Goal: Browse casually

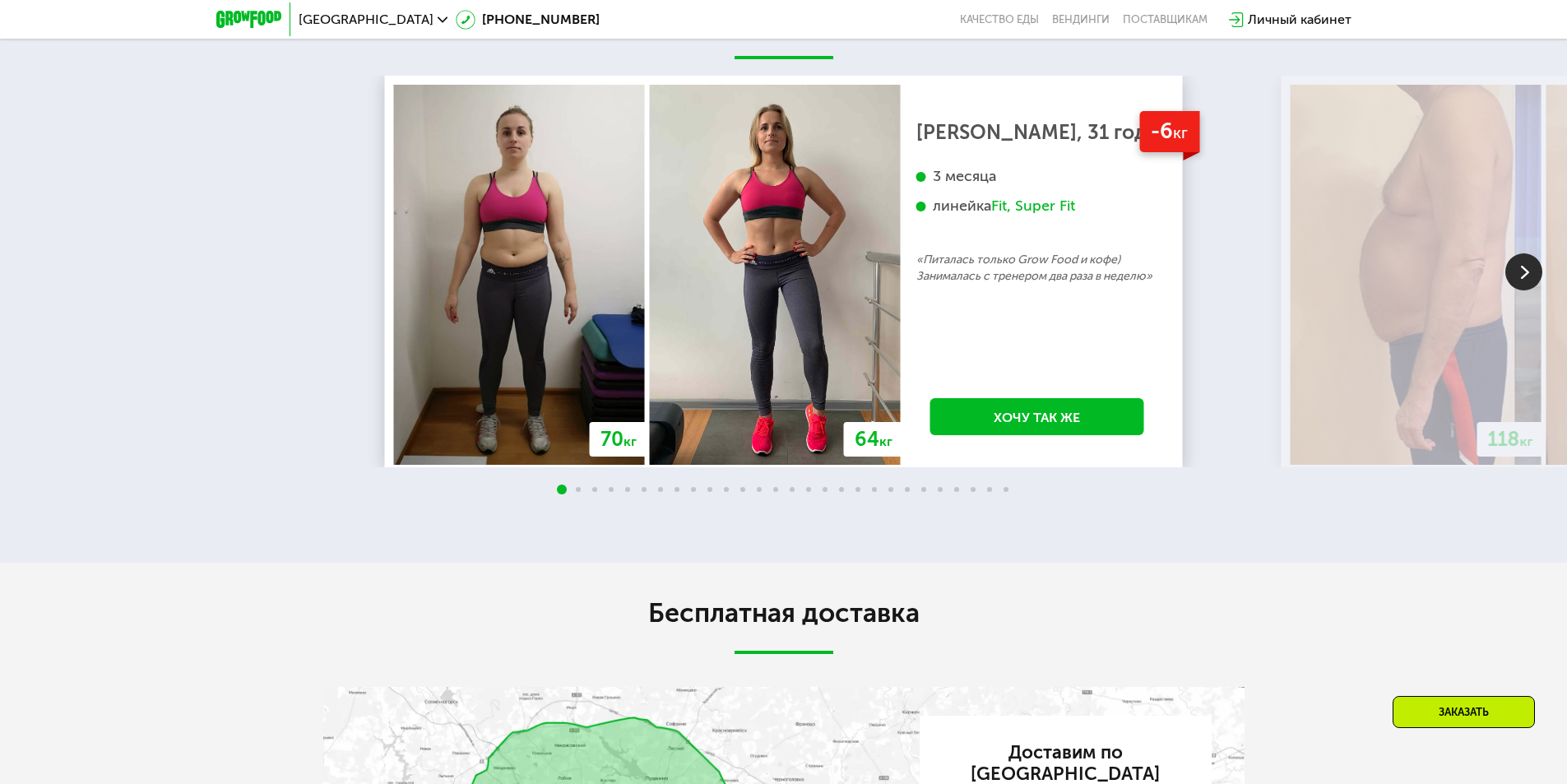
scroll to position [2056, 0]
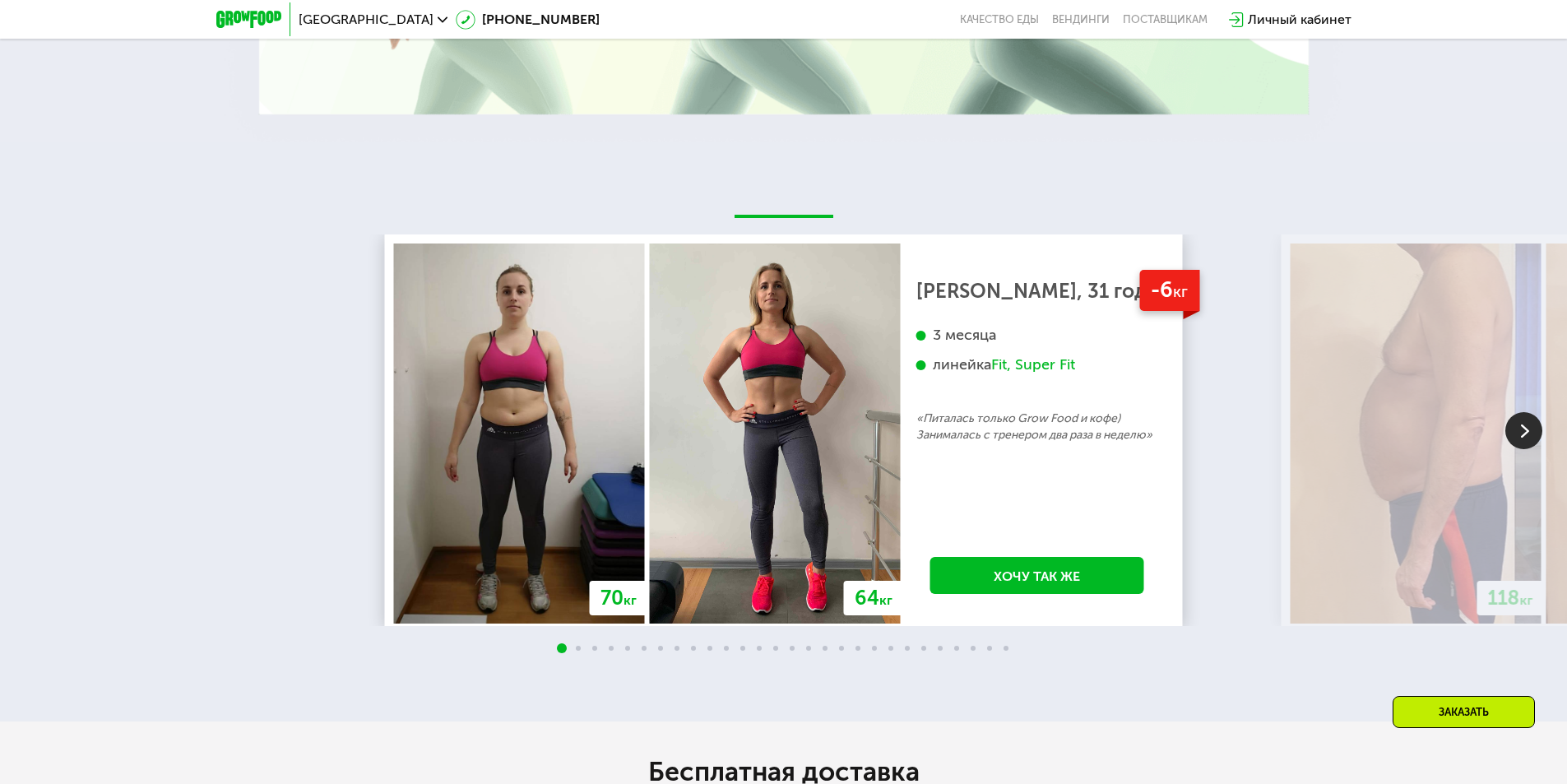
click at [1528, 437] on img at bounding box center [1525, 430] width 37 height 37
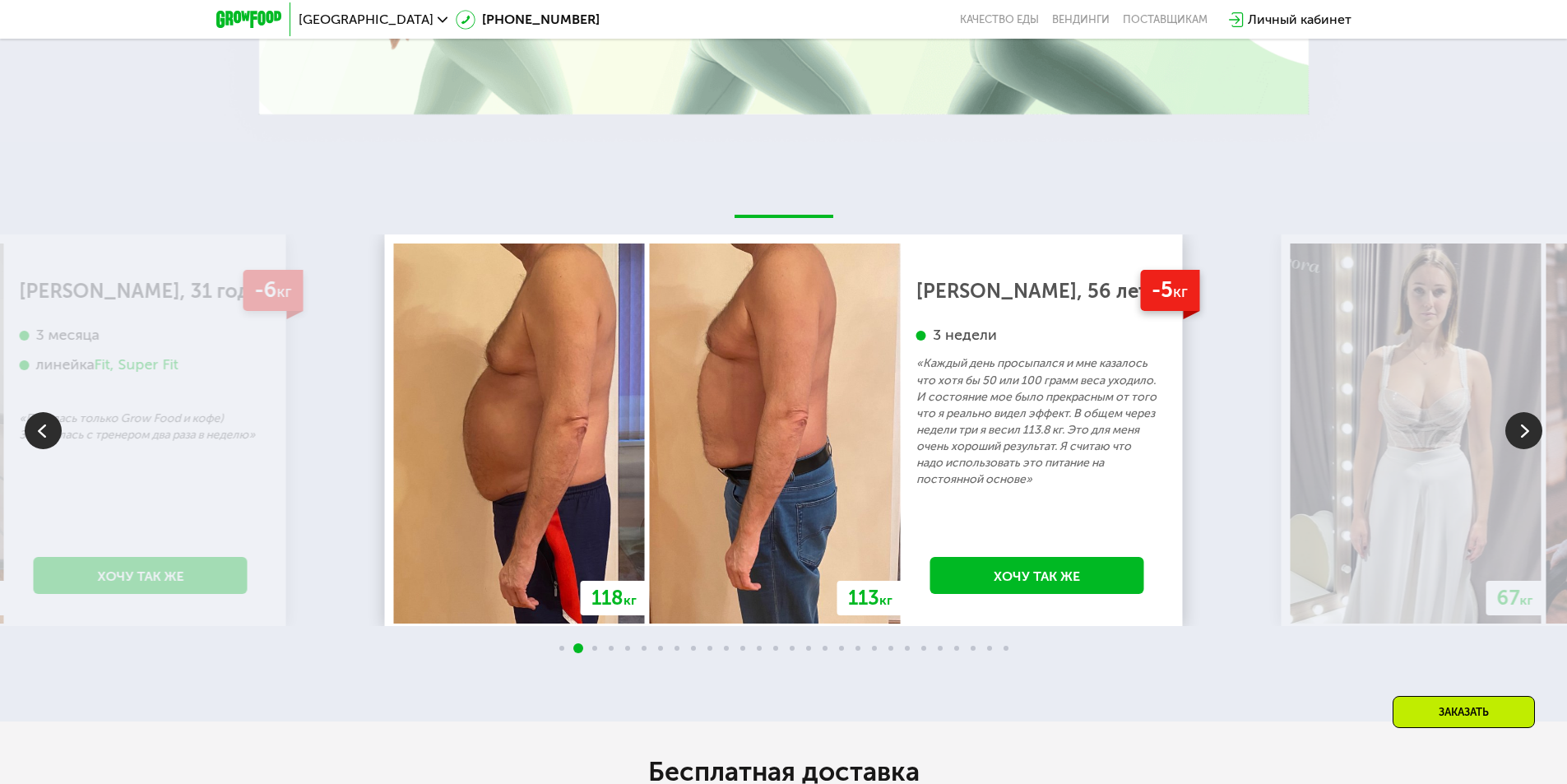
click at [1527, 437] on img at bounding box center [1525, 430] width 37 height 37
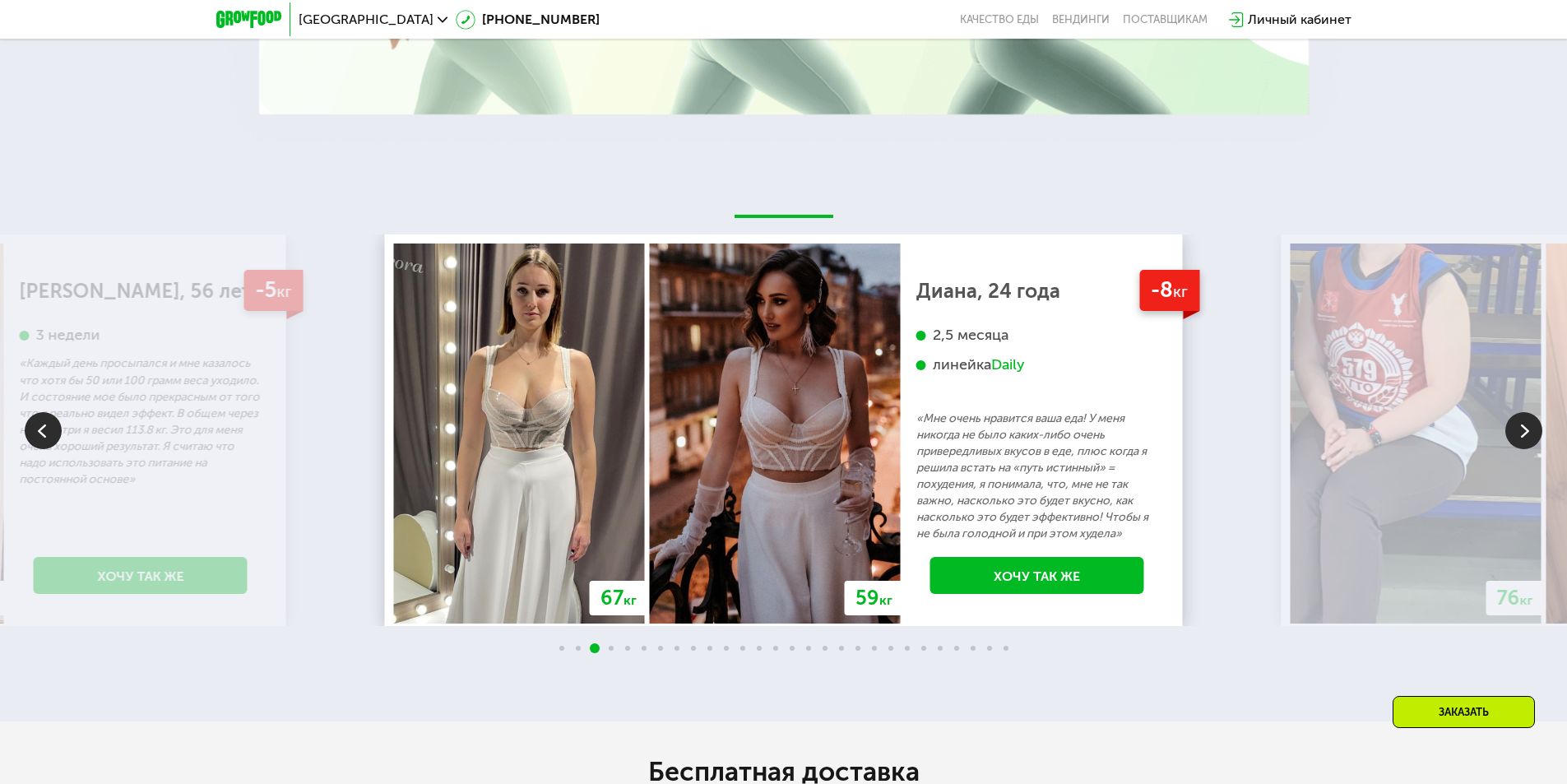
click at [1527, 437] on img at bounding box center [1525, 430] width 37 height 37
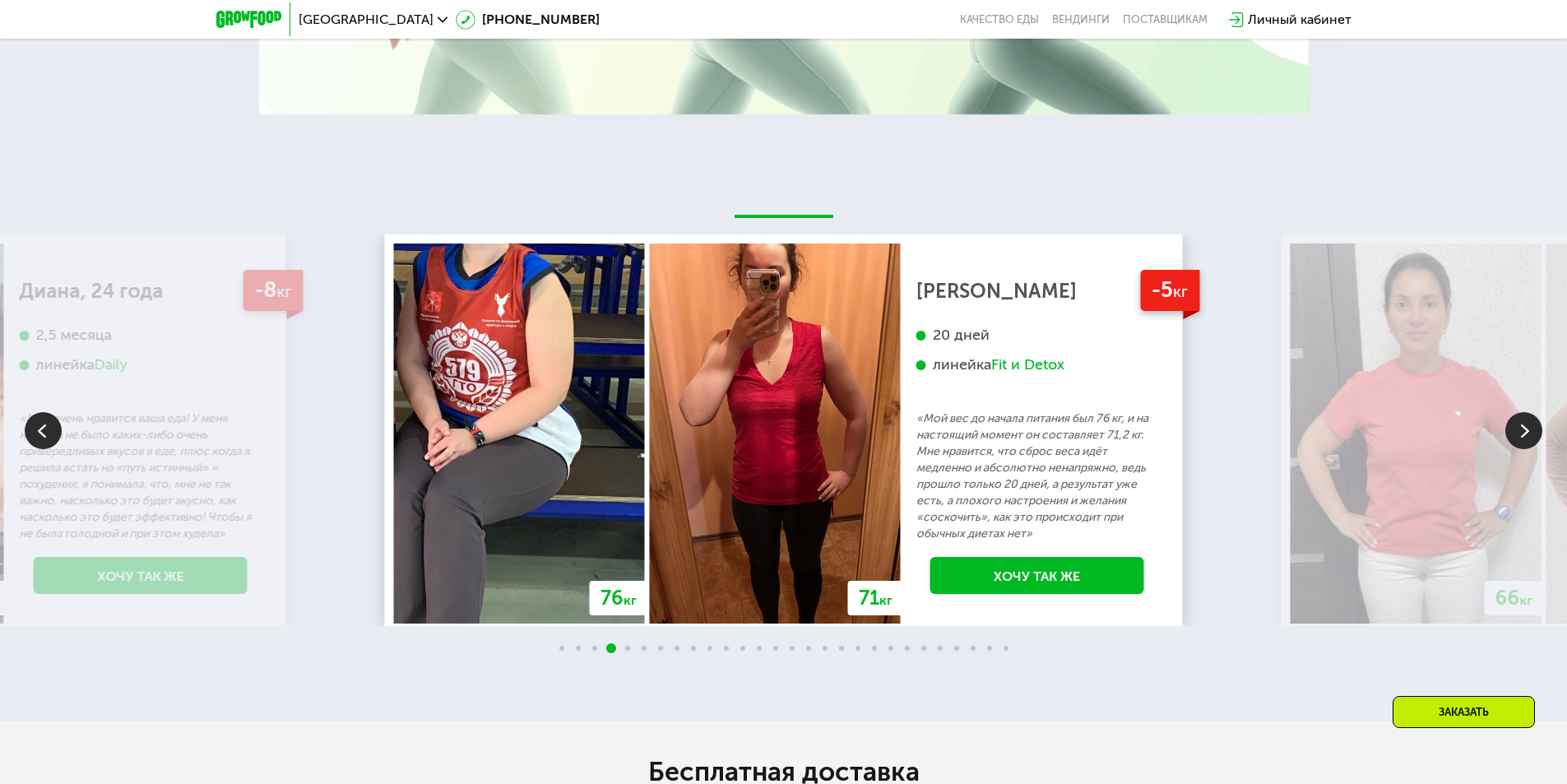
click at [1527, 437] on img at bounding box center [1525, 430] width 37 height 37
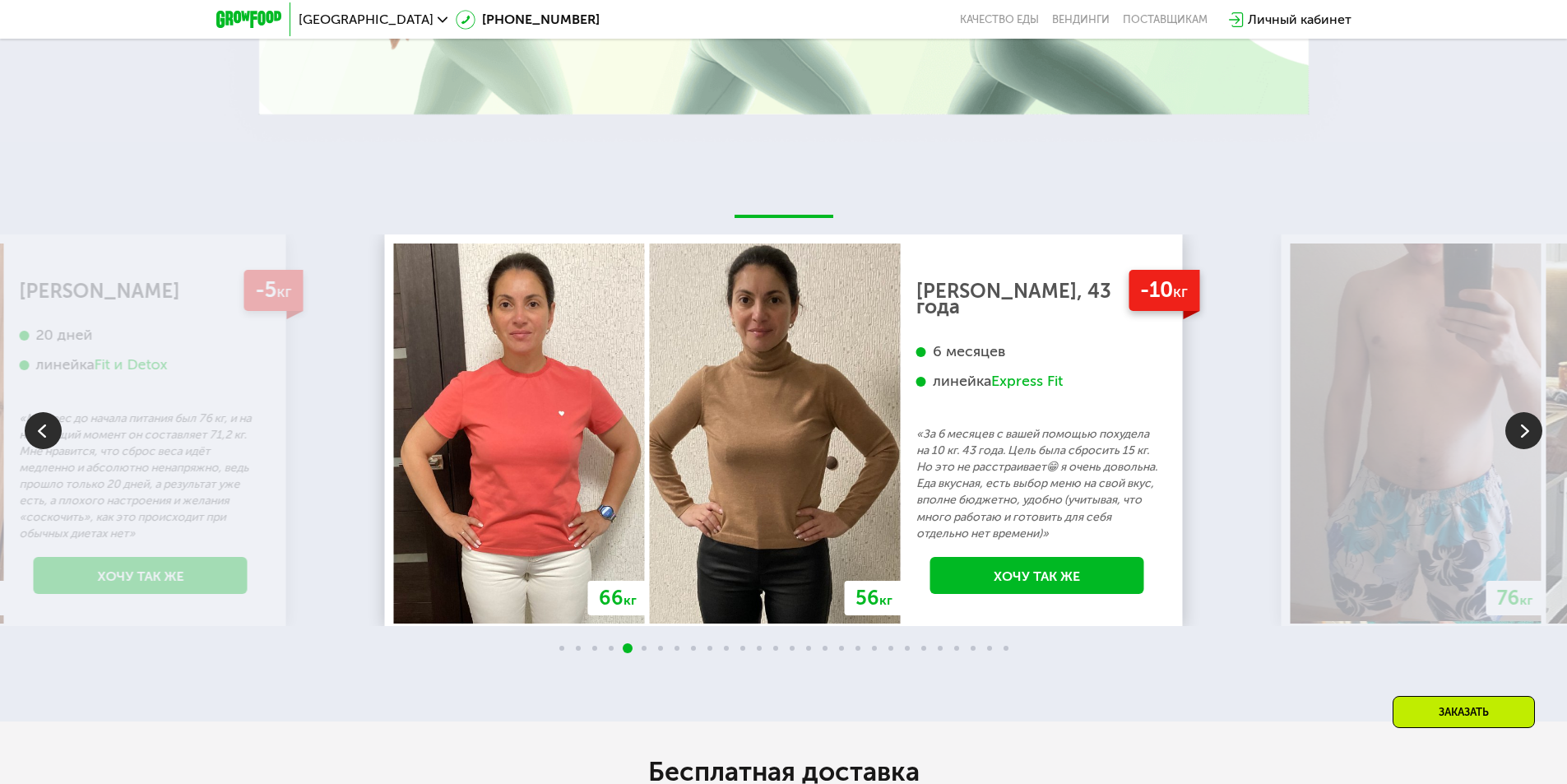
click at [1527, 437] on img at bounding box center [1525, 430] width 37 height 37
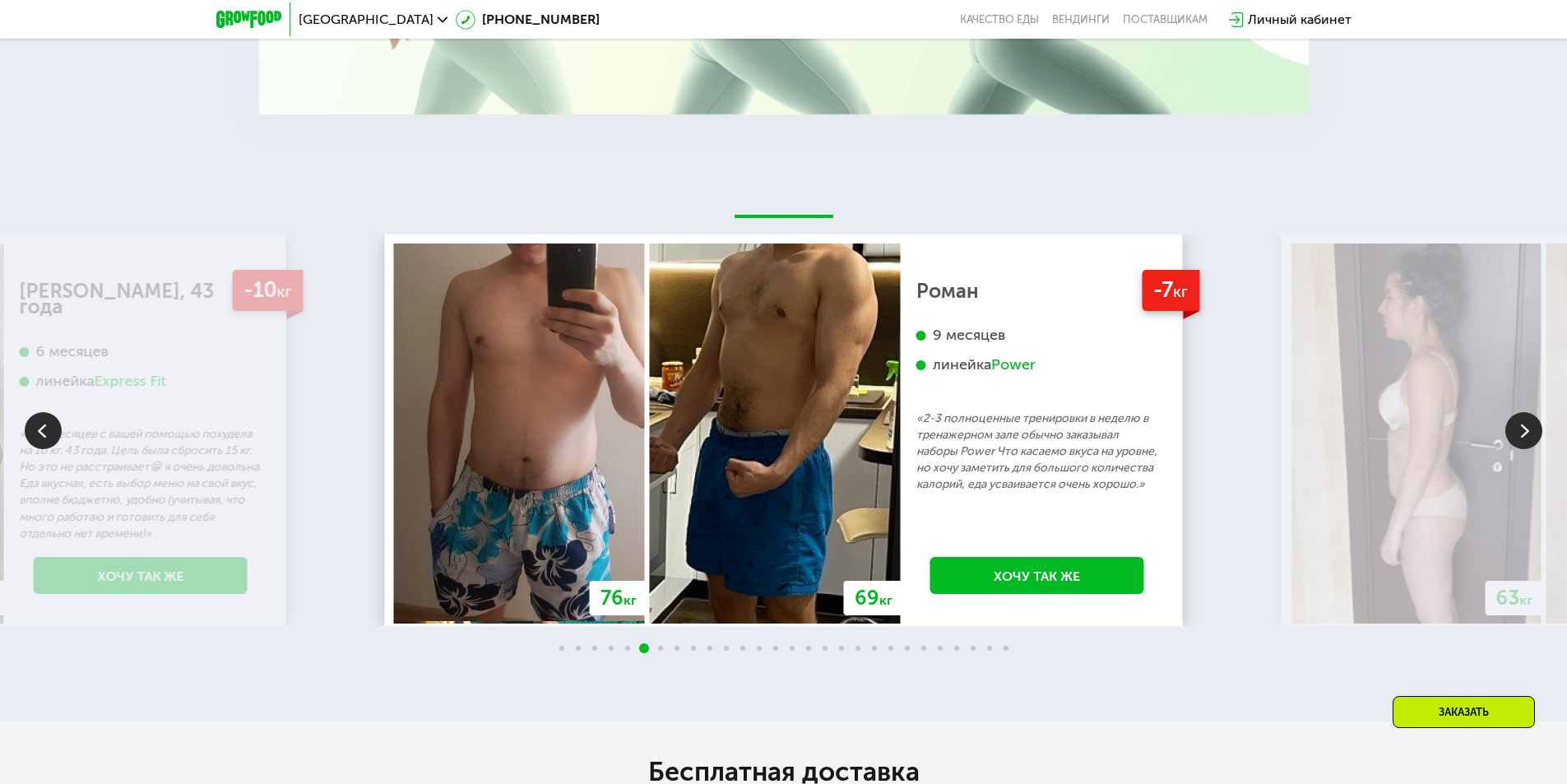
click at [1527, 437] on img at bounding box center [1525, 430] width 37 height 37
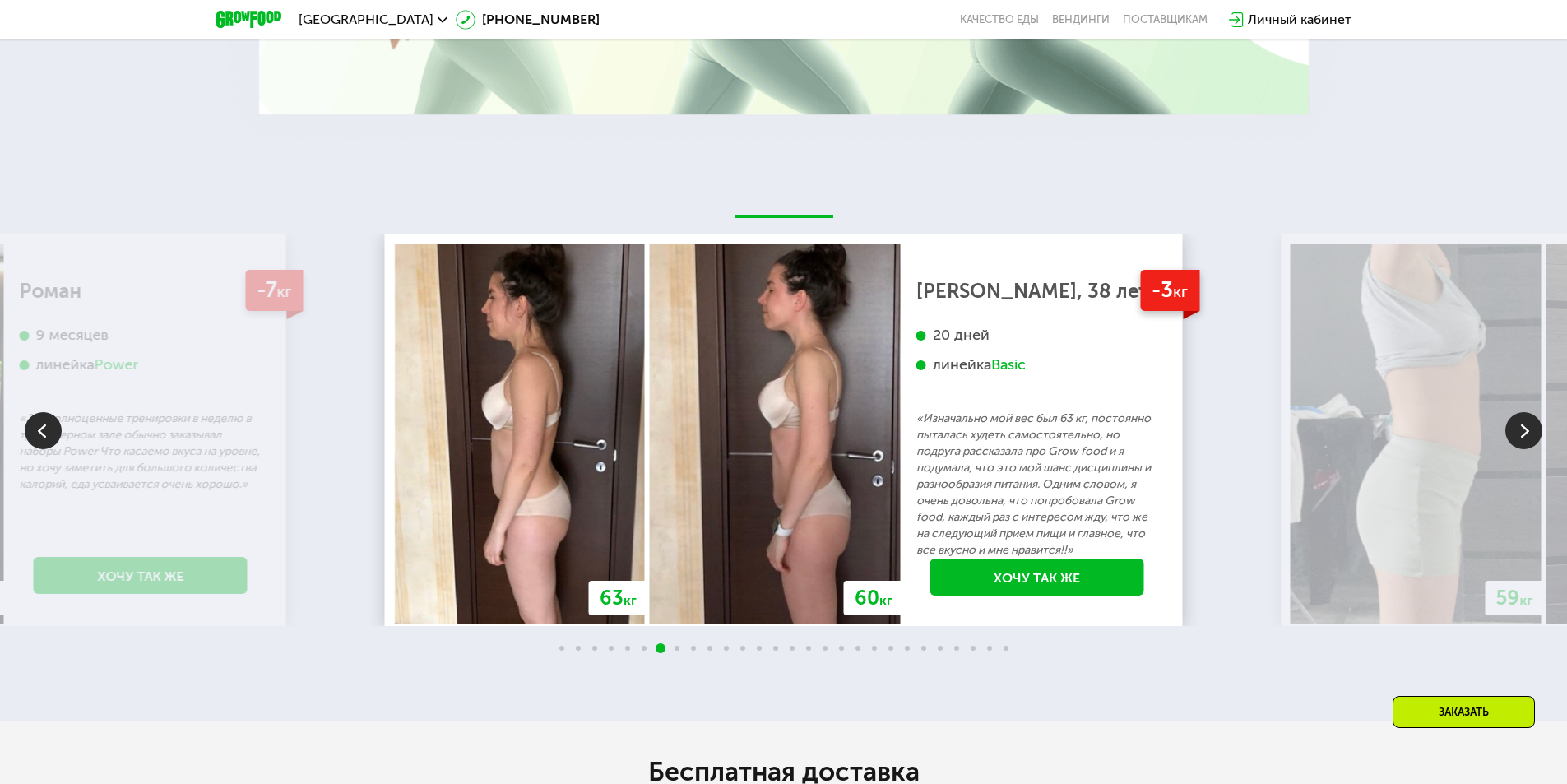
click at [1527, 437] on img at bounding box center [1525, 430] width 37 height 37
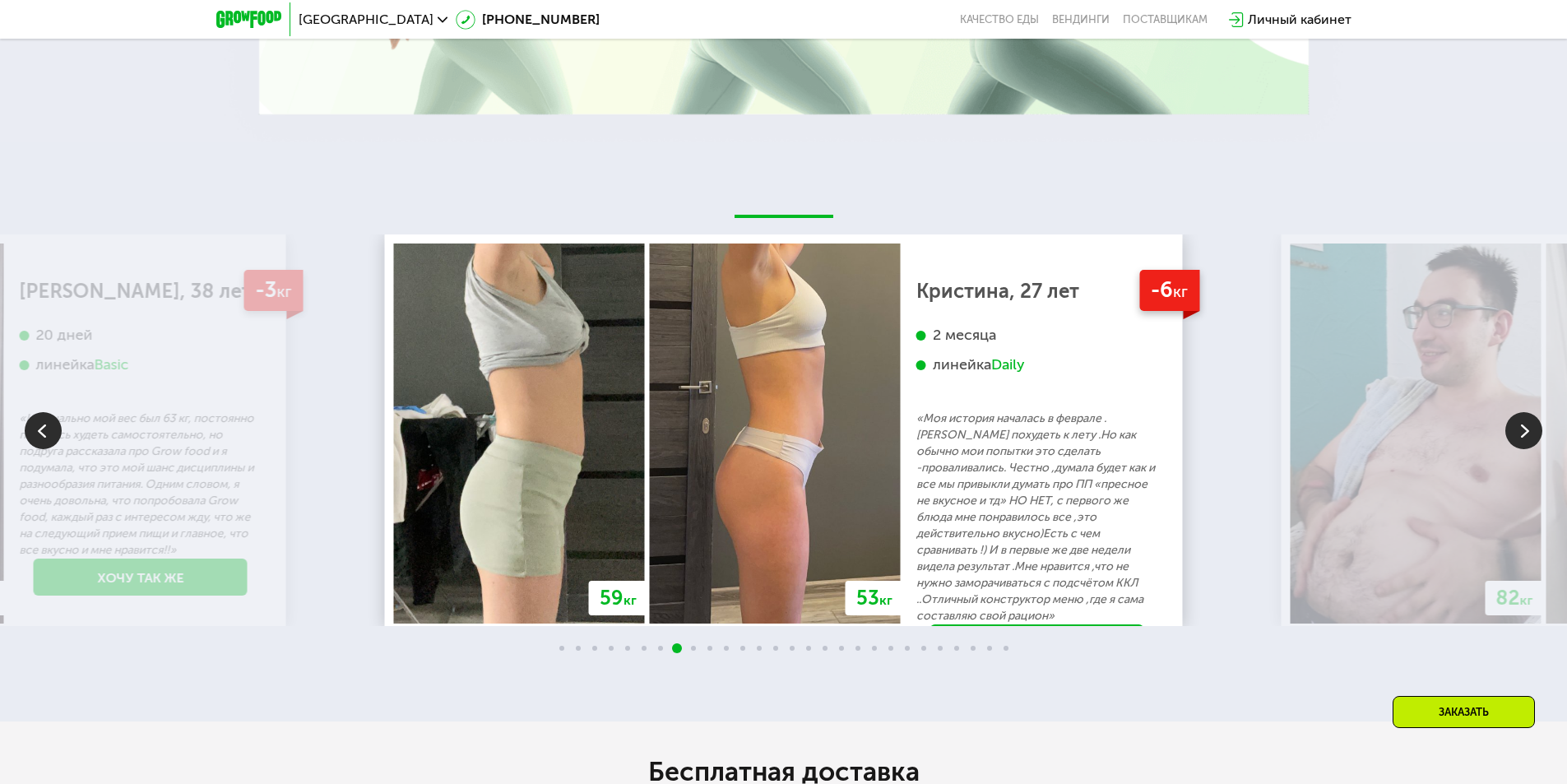
click at [1527, 437] on img at bounding box center [1525, 430] width 37 height 37
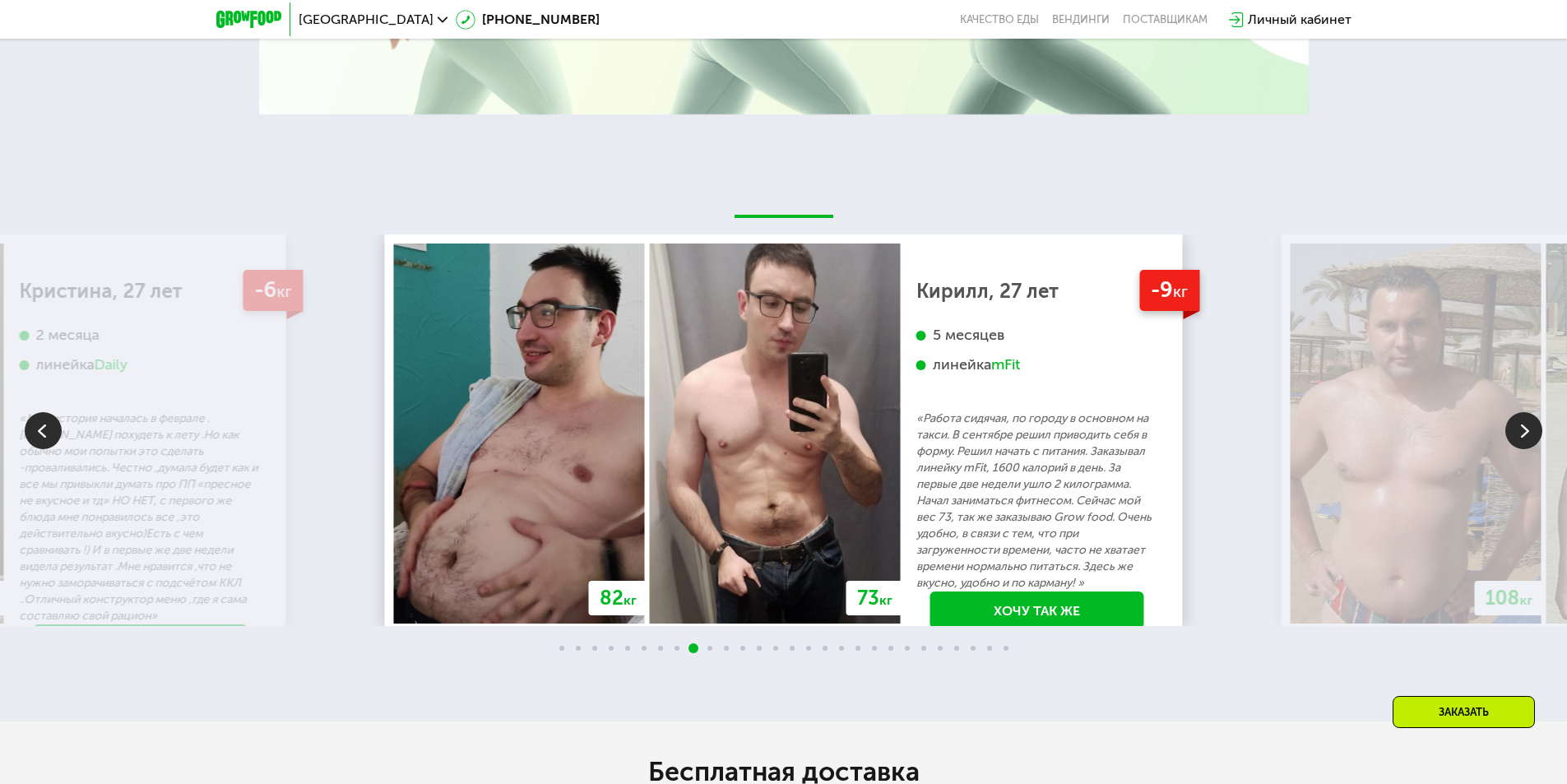
click at [1527, 437] on img at bounding box center [1525, 430] width 37 height 37
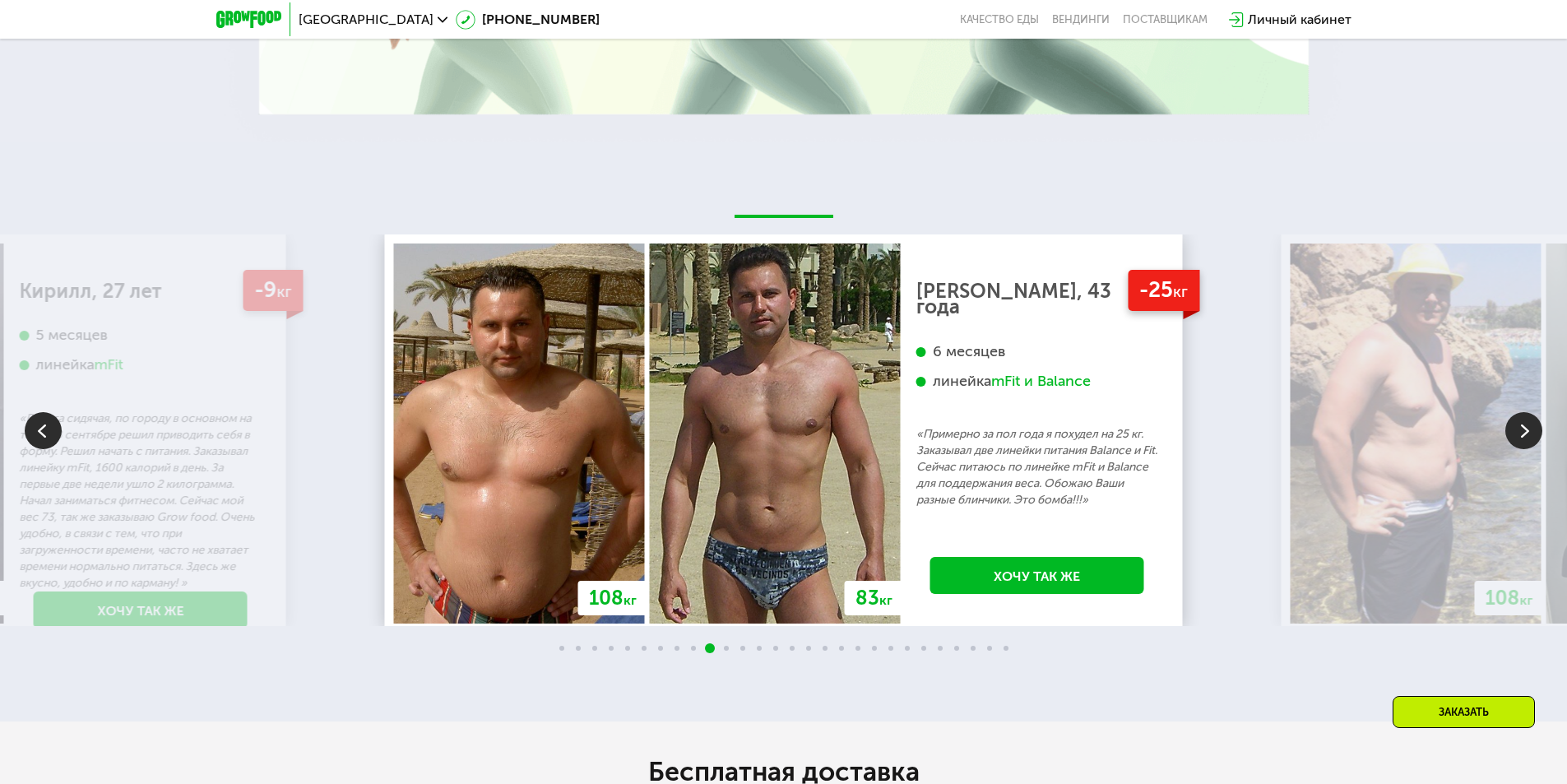
click at [1527, 437] on img at bounding box center [1525, 430] width 37 height 37
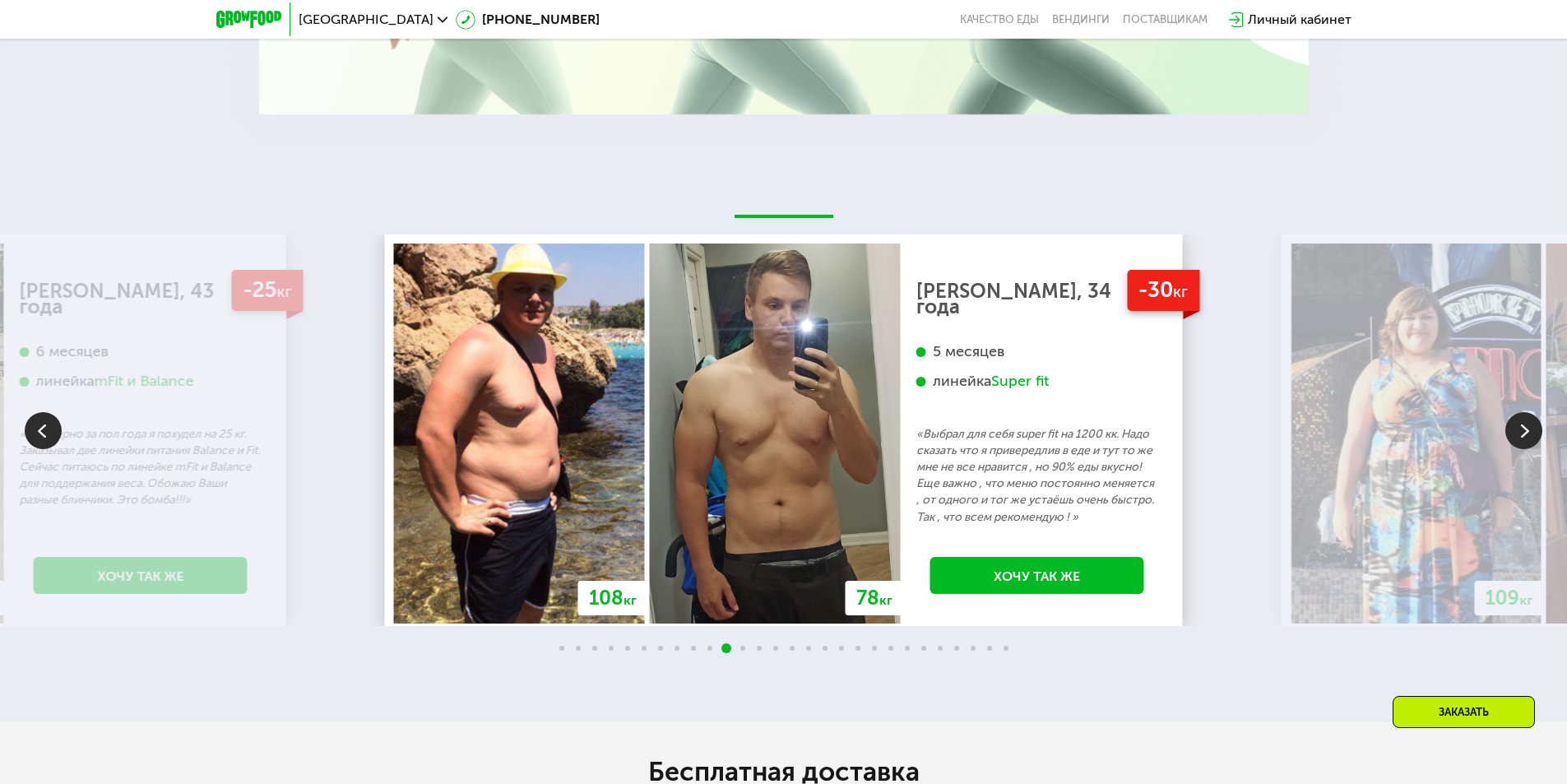
click at [1527, 437] on img at bounding box center [1525, 430] width 37 height 37
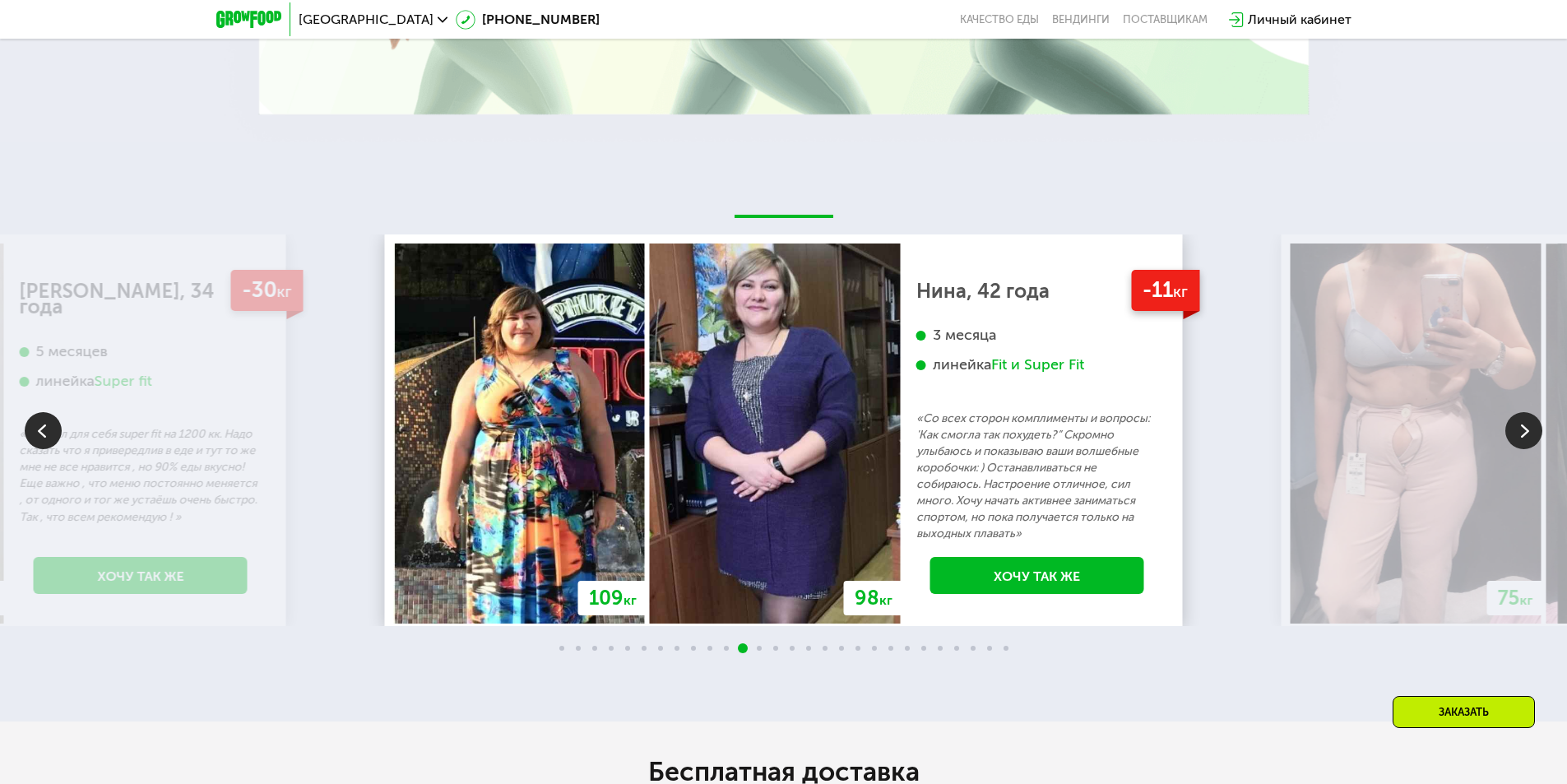
click at [1527, 437] on img at bounding box center [1525, 430] width 37 height 37
